Goal: Task Accomplishment & Management: Manage account settings

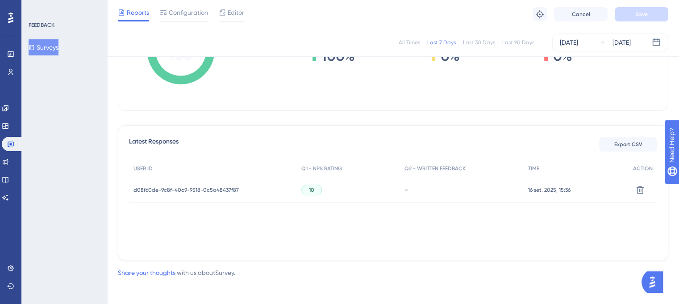
scroll to position [0, 7]
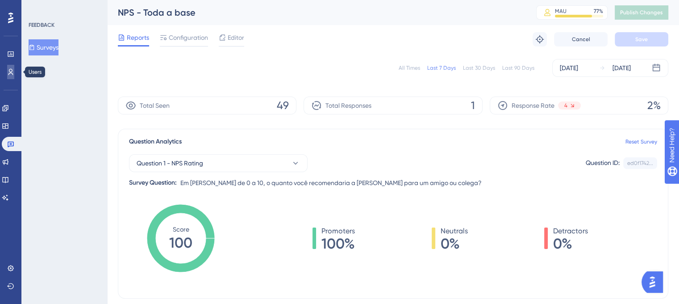
click at [8, 70] on icon at bounding box center [10, 71] width 7 height 7
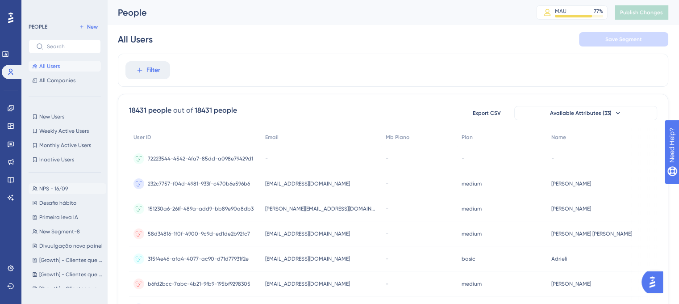
click at [54, 187] on span "NPS - 16/09" at bounding box center [53, 188] width 29 height 7
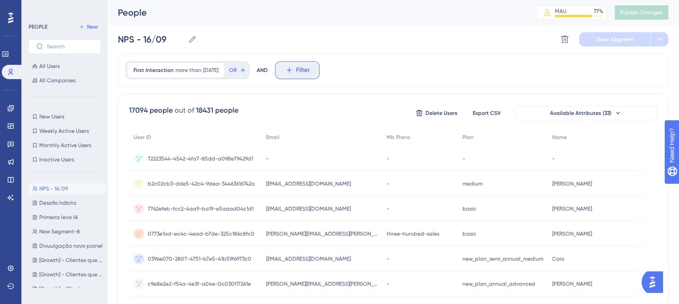
click at [310, 66] on span "Filter" at bounding box center [303, 70] width 14 height 11
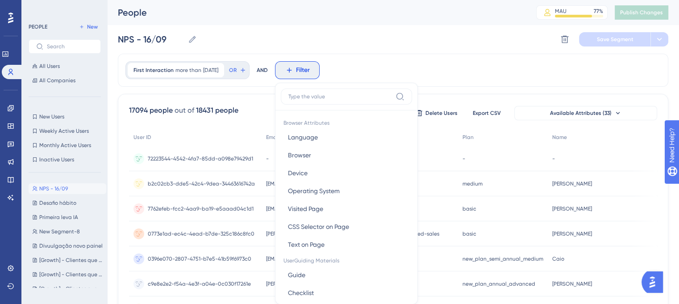
scroll to position [41, 0]
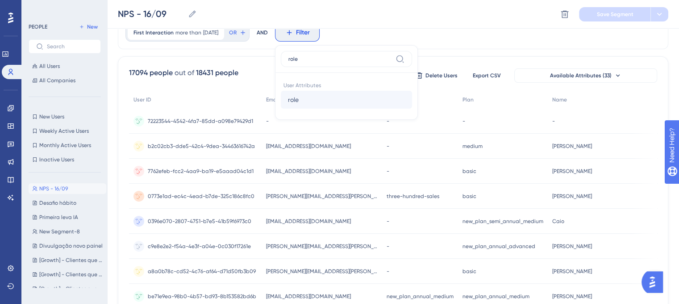
type input "role"
click at [311, 104] on button "role role" at bounding box center [346, 100] width 131 height 18
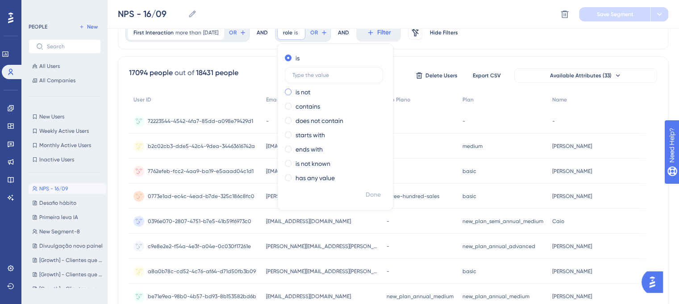
click at [292, 89] on span at bounding box center [288, 91] width 7 height 7
click at [294, 90] on input "radio" at bounding box center [294, 90] width 0 height 0
type input "MASTER"
click at [381, 191] on span "Done" at bounding box center [373, 194] width 15 height 11
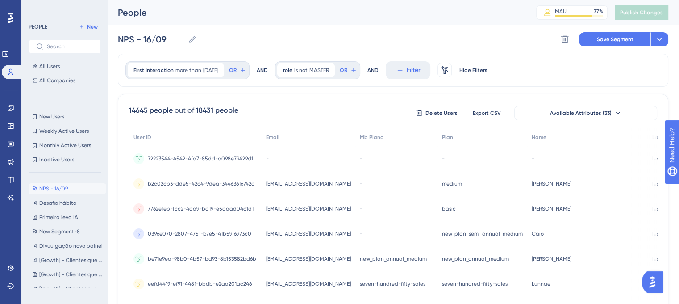
scroll to position [1, 0]
click at [618, 38] on span "Save Segment" at bounding box center [615, 38] width 37 height 7
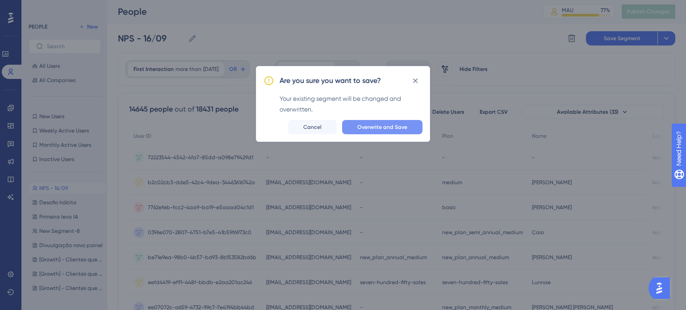
click at [391, 124] on span "Overwrite and Save" at bounding box center [382, 127] width 50 height 7
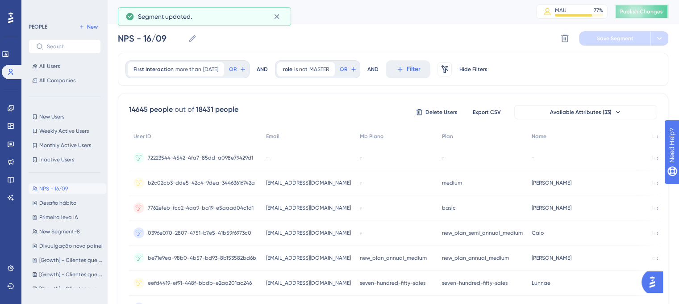
click at [652, 15] on button "Publish Changes" at bounding box center [642, 11] width 54 height 14
click at [282, 22] on button at bounding box center [277, 16] width 14 height 14
